Goal: Navigation & Orientation: Find specific page/section

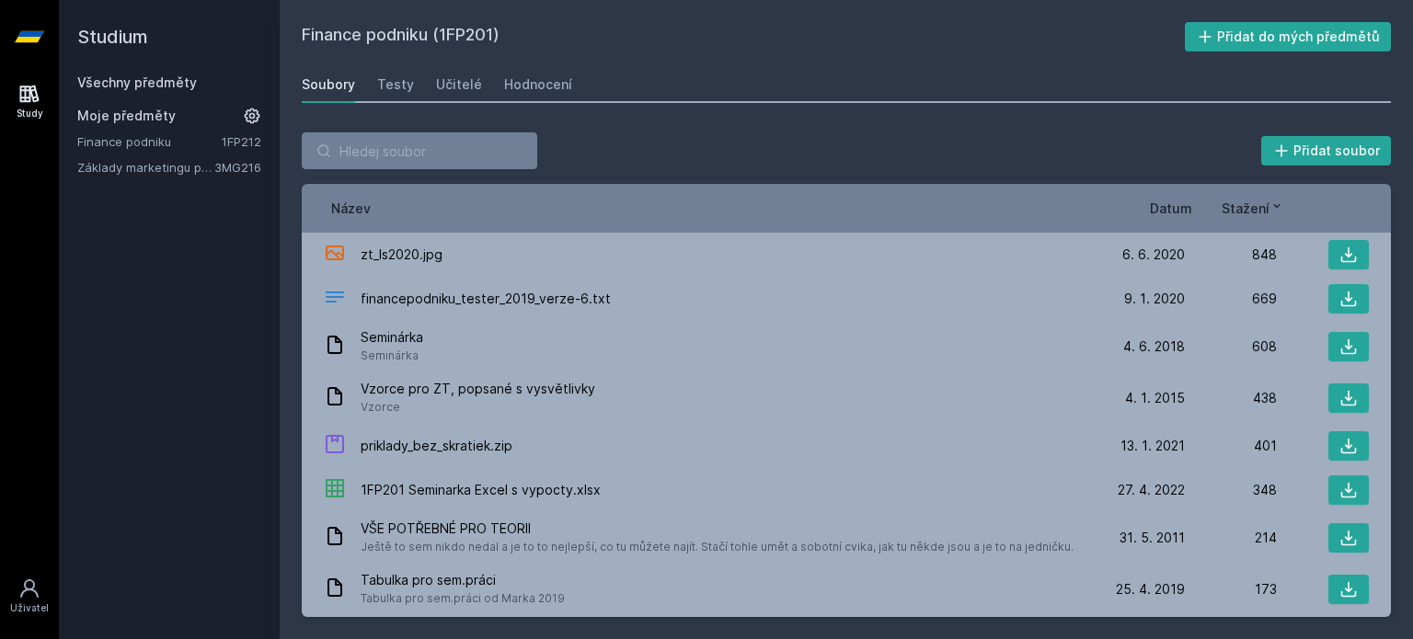
click at [104, 90] on link "Všechny předměty" at bounding box center [137, 83] width 120 height 16
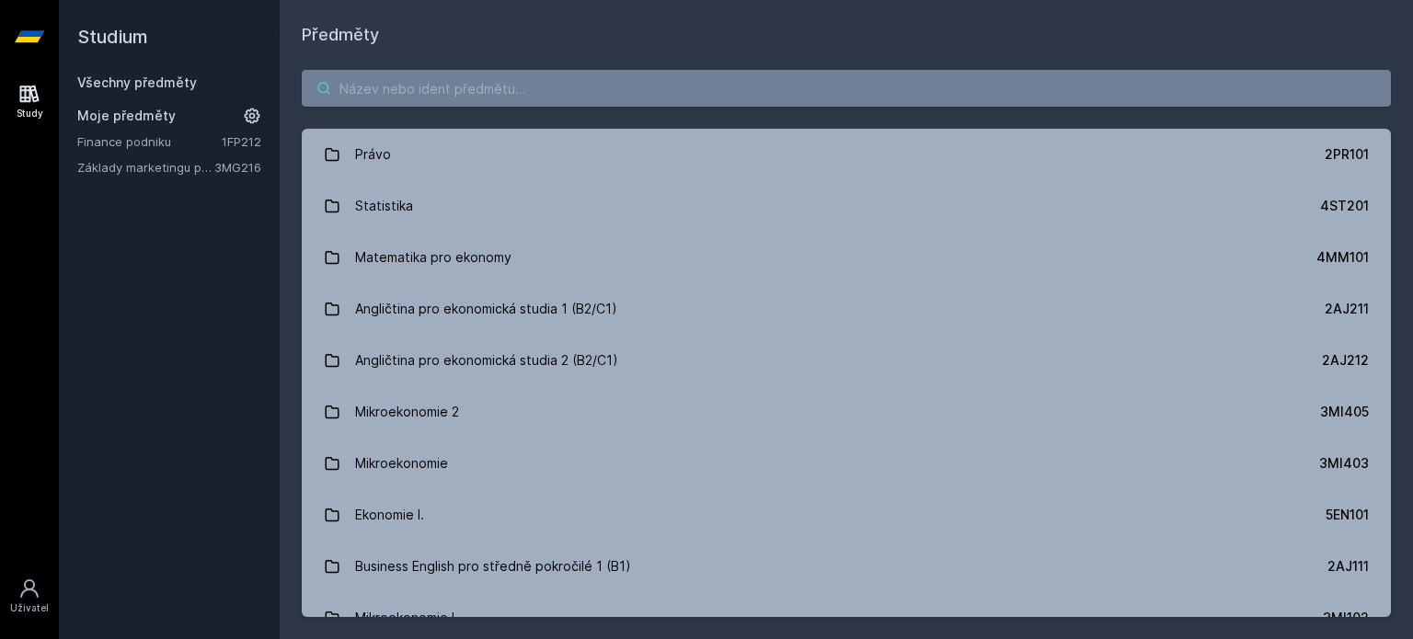
click at [457, 97] on input "search" at bounding box center [846, 88] width 1089 height 37
type input "y"
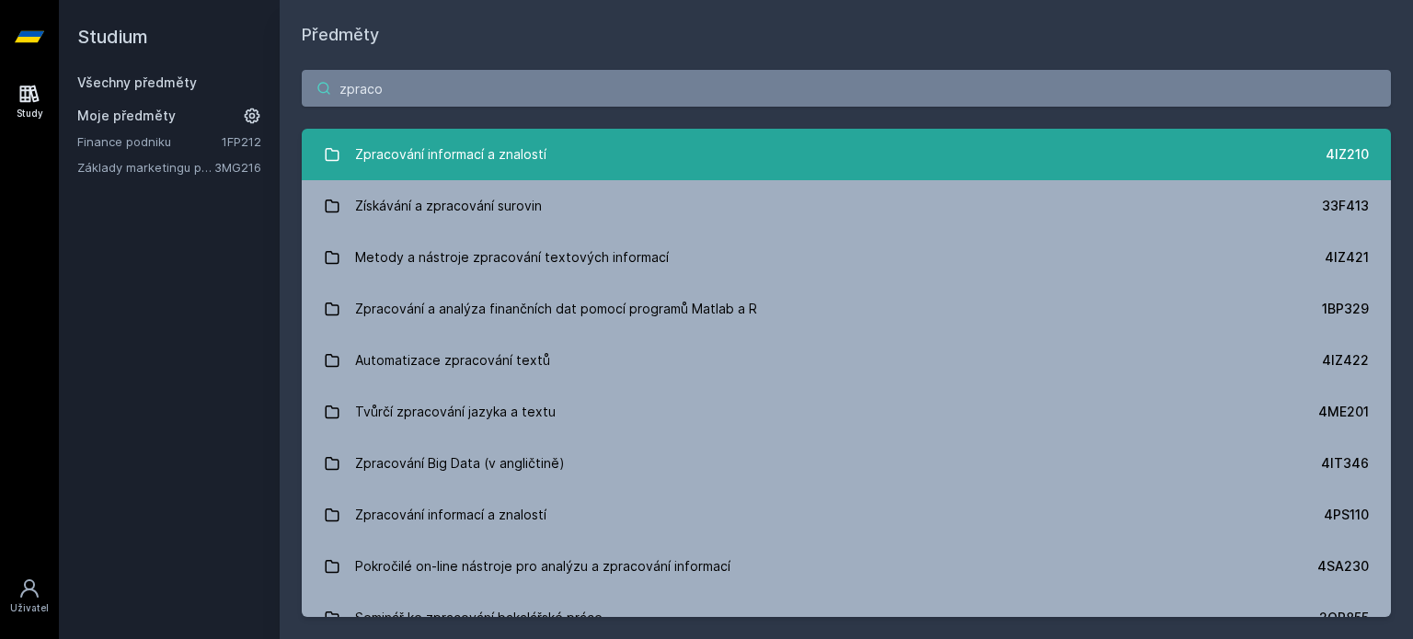
type input "zpraco"
click at [515, 165] on div "Zpracování informací a znalostí" at bounding box center [450, 154] width 191 height 37
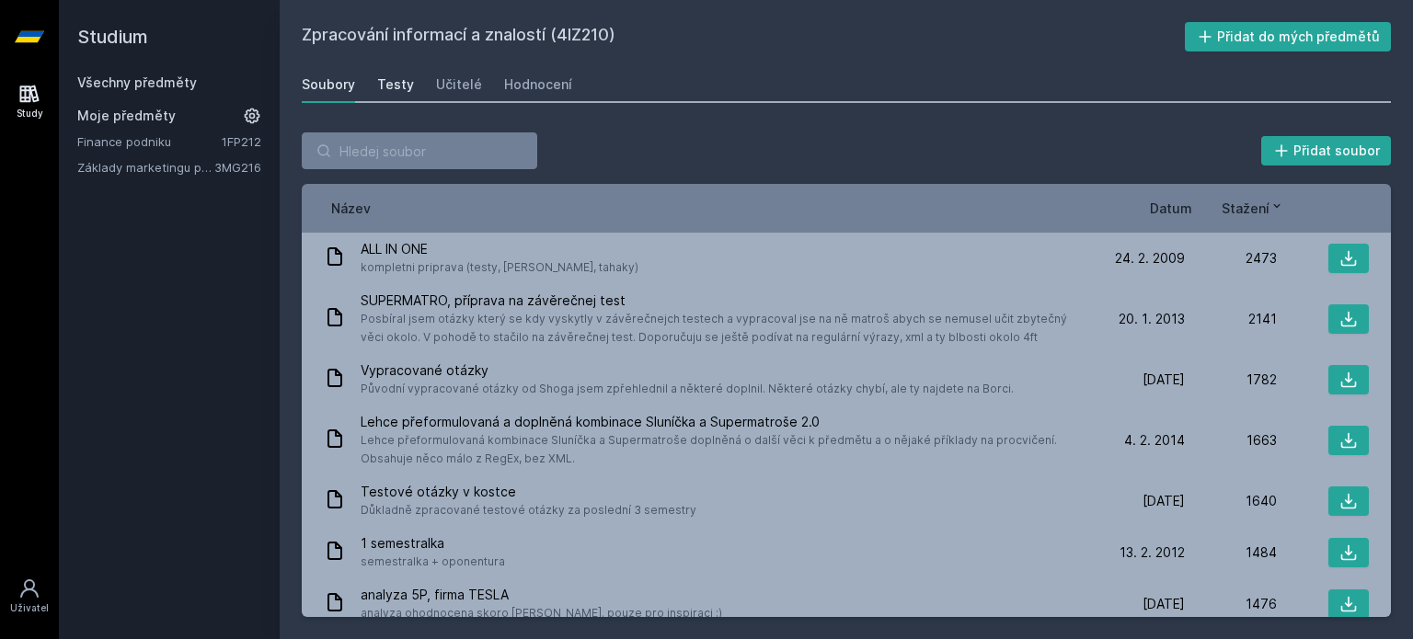
click at [385, 88] on div "Testy" at bounding box center [395, 84] width 37 height 18
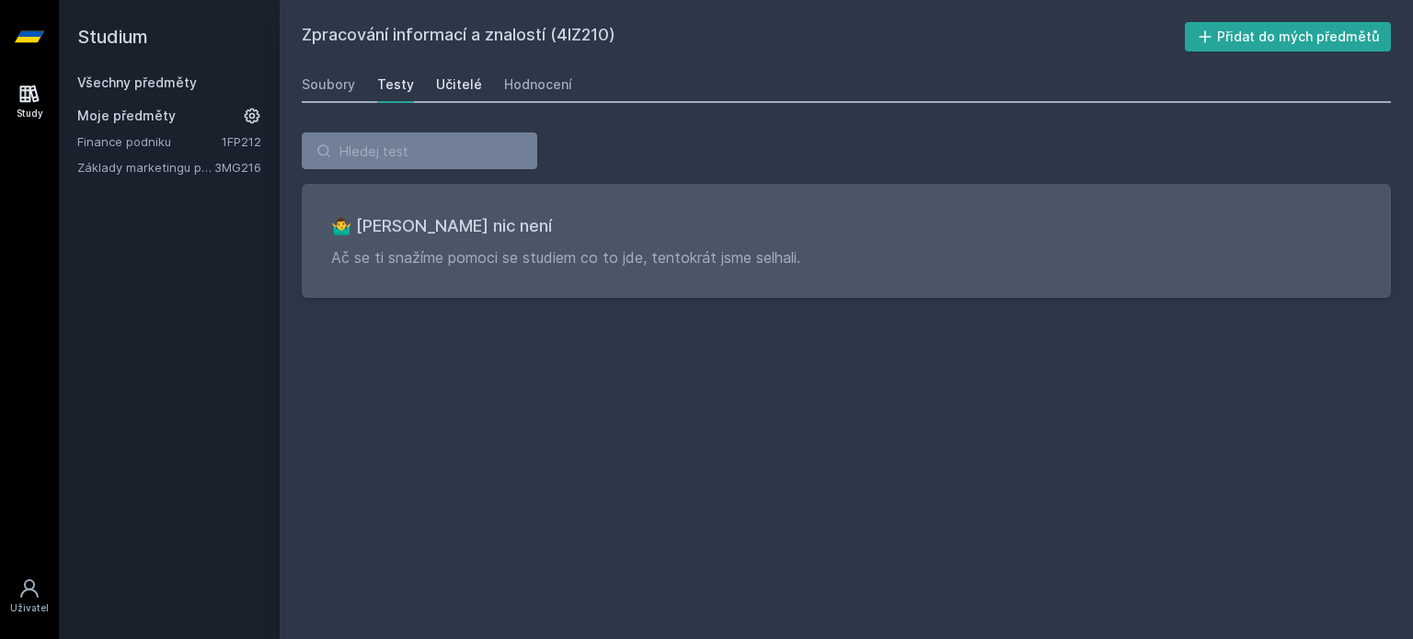
click at [464, 90] on div "Učitelé" at bounding box center [459, 84] width 46 height 18
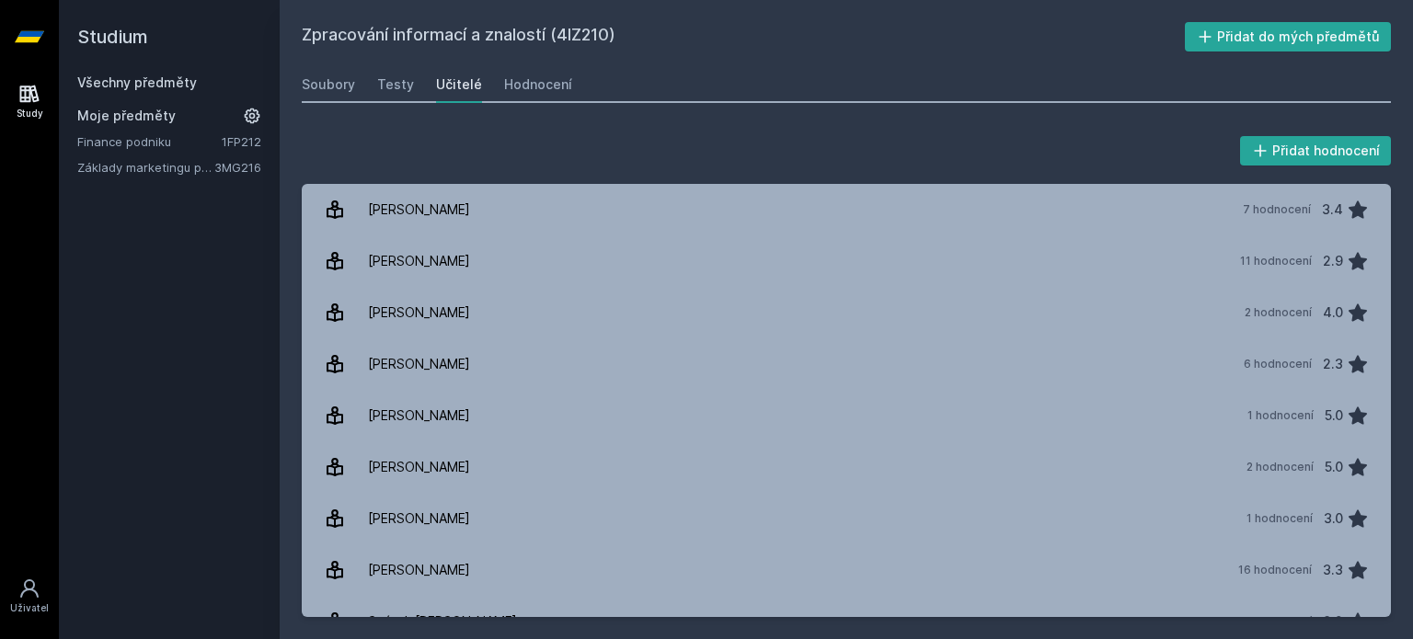
click at [416, 82] on div "Soubory Testy Učitelé Hodnocení" at bounding box center [846, 84] width 1089 height 37
click at [398, 84] on div "Testy" at bounding box center [395, 84] width 37 height 18
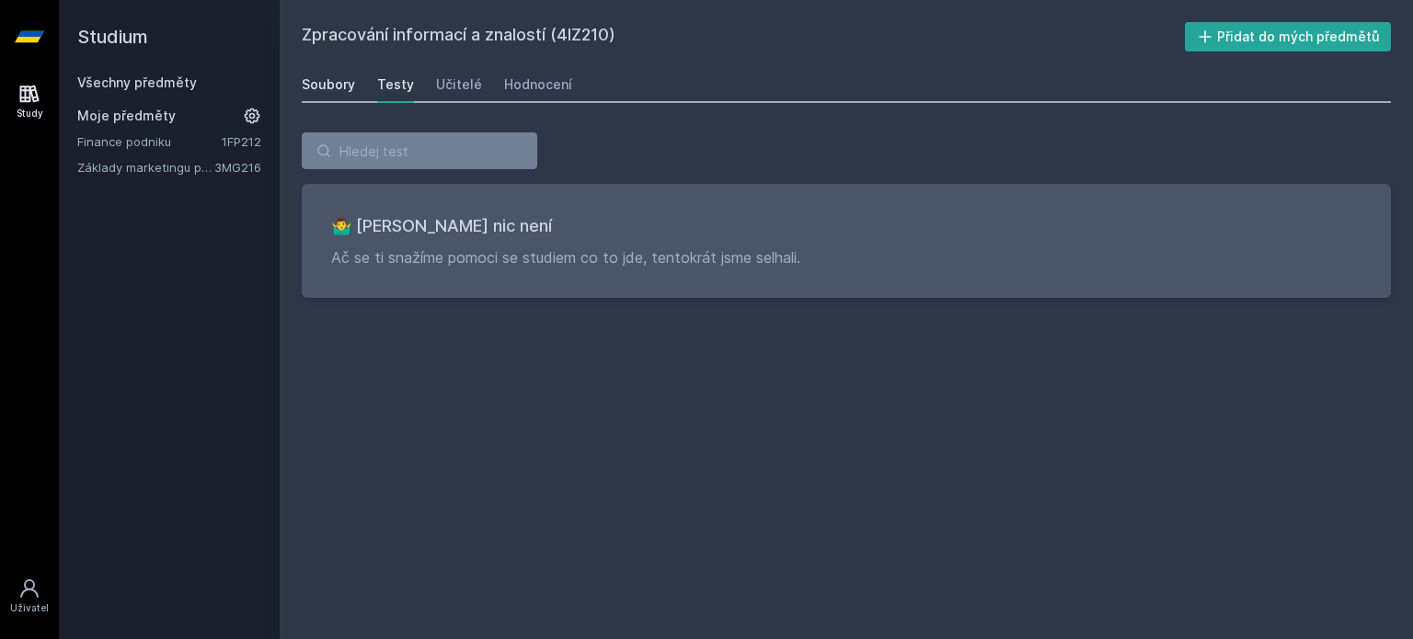
click at [332, 87] on div "Soubory" at bounding box center [328, 84] width 53 height 18
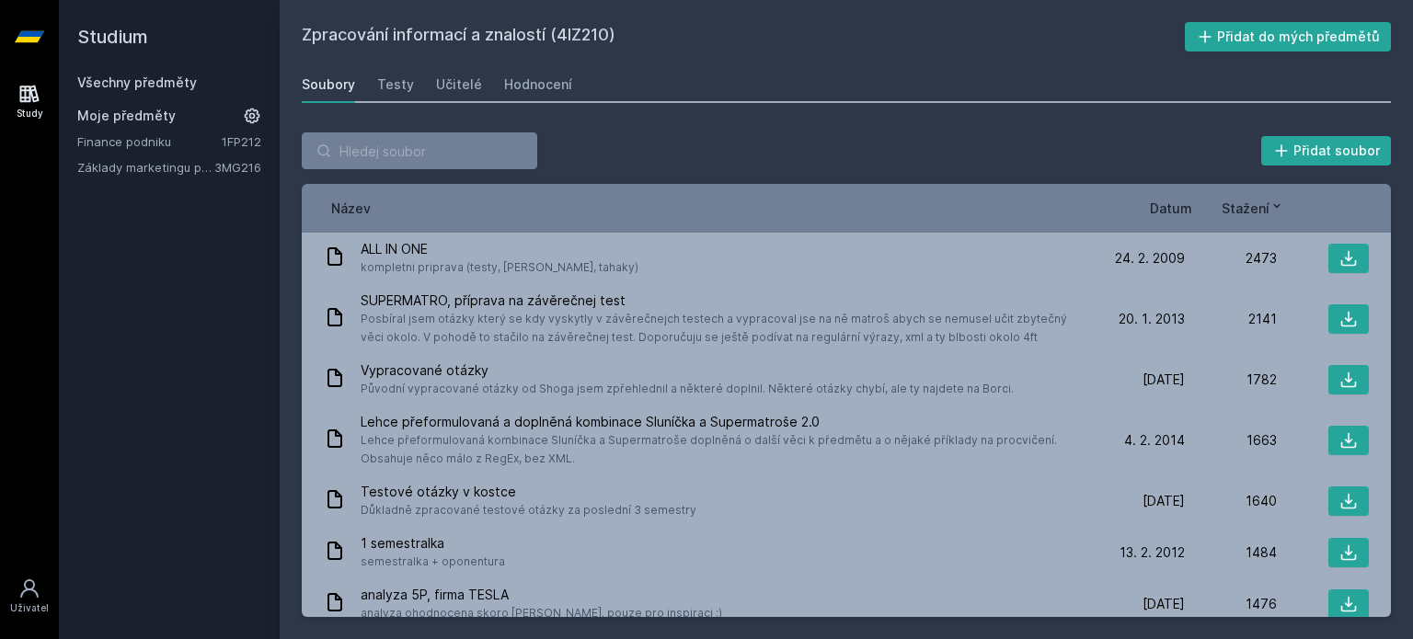
click at [1176, 210] on span "Datum" at bounding box center [1171, 208] width 42 height 19
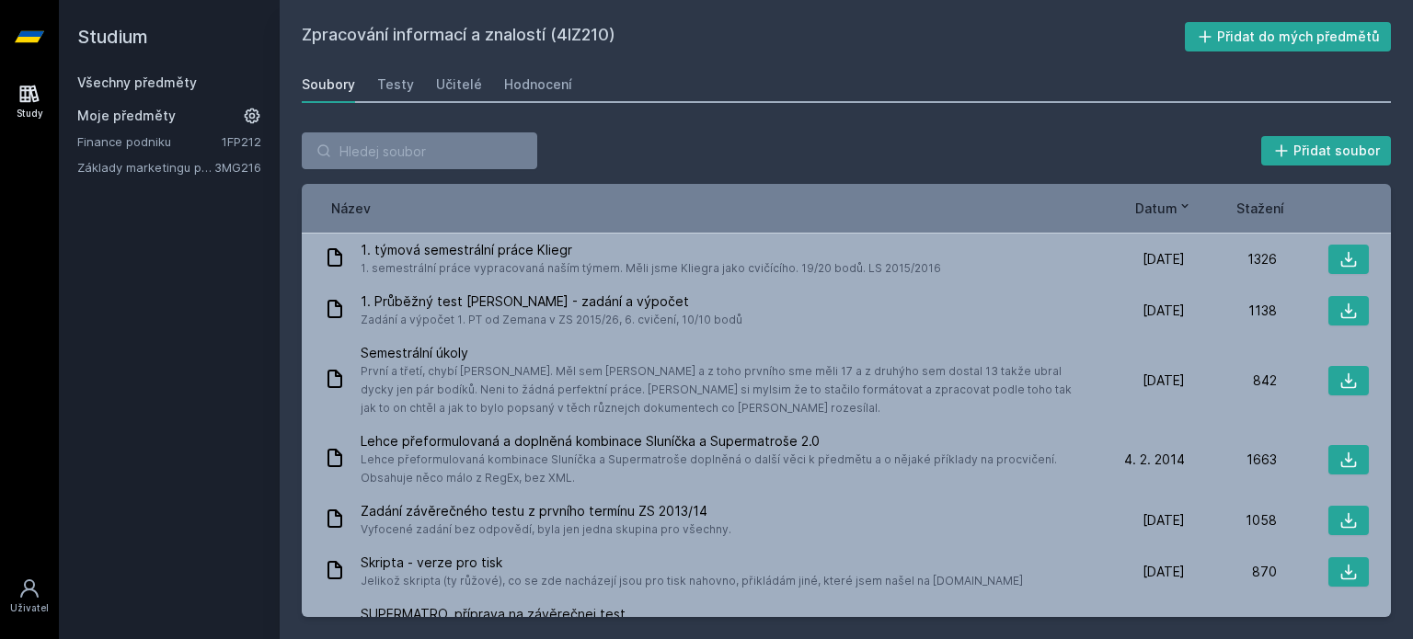
scroll to position [105, 0]
click at [1253, 31] on button "Přidat do mých předmětů" at bounding box center [1288, 36] width 207 height 29
